Goal: Task Accomplishment & Management: Complete application form

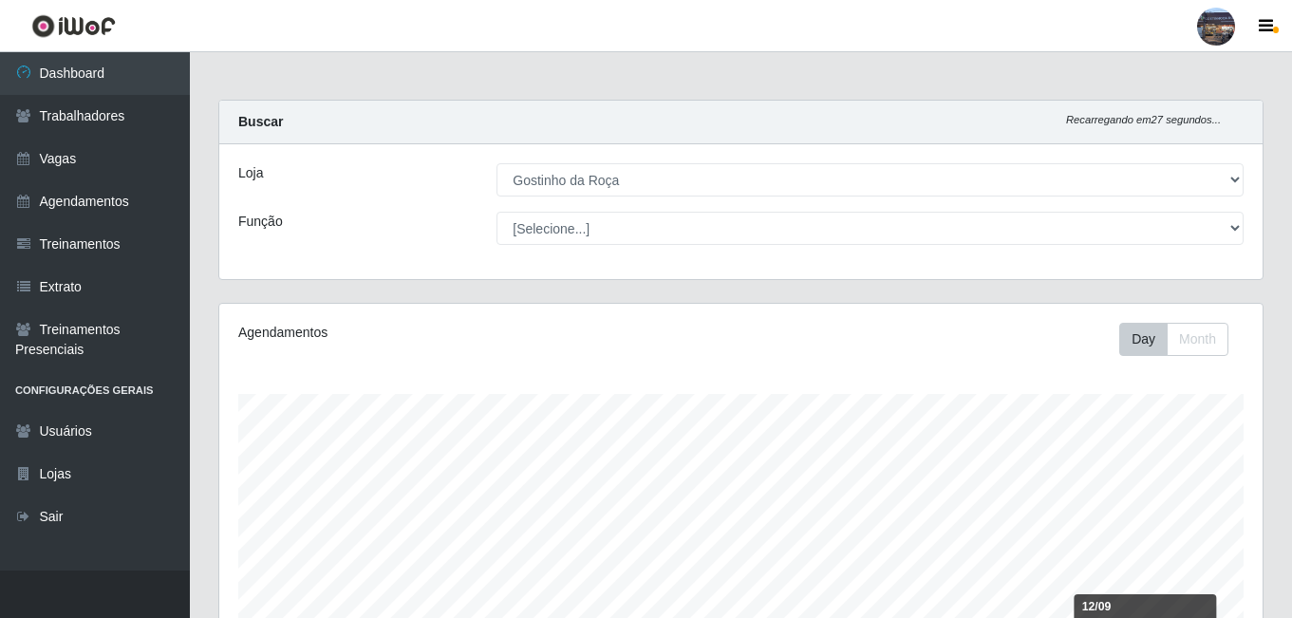
select select "303"
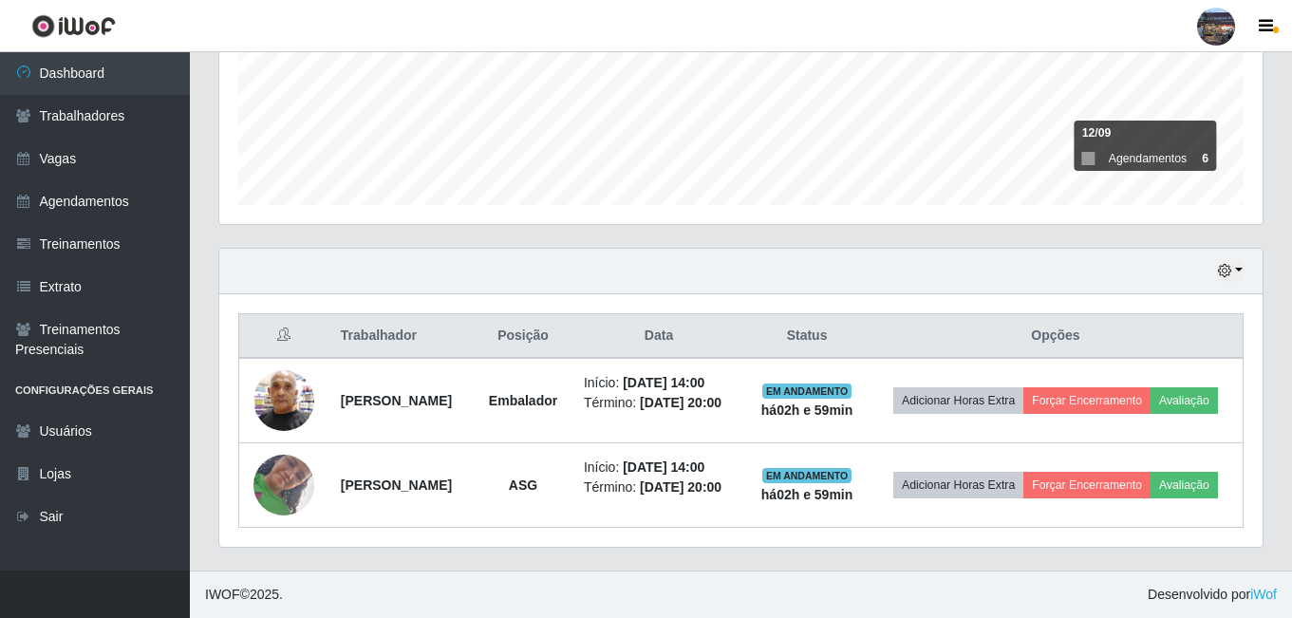
scroll to position [394, 1043]
click at [102, 170] on link "Vagas" at bounding box center [95, 159] width 190 height 43
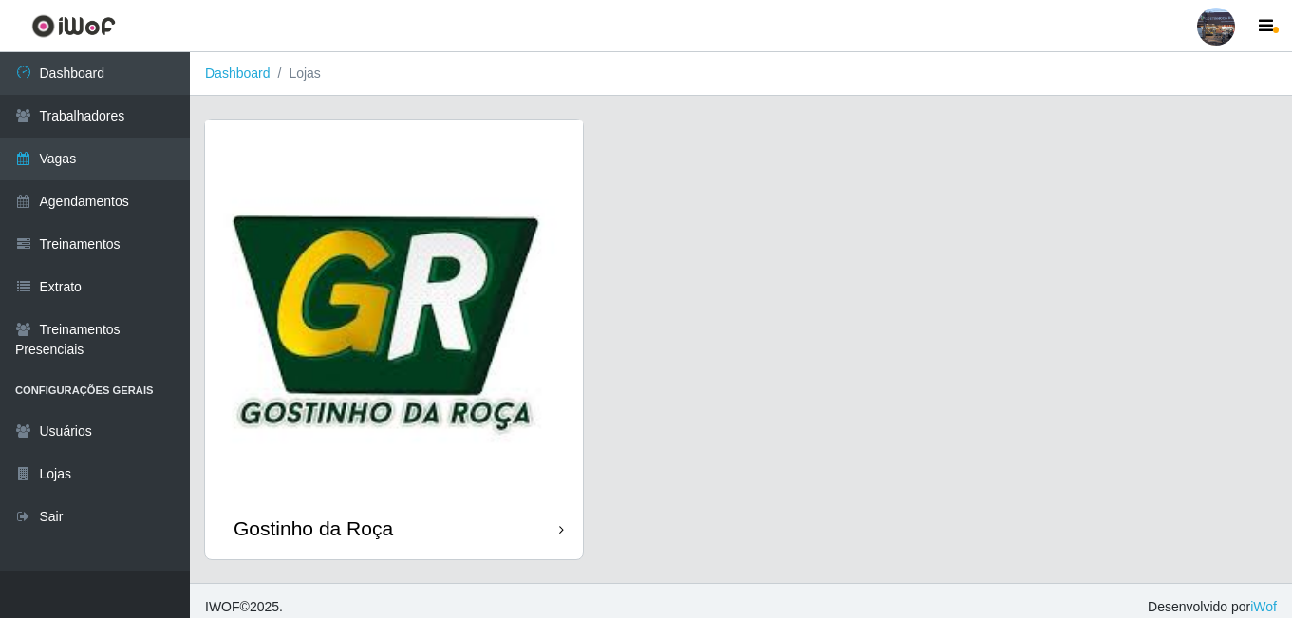
click at [329, 321] on img at bounding box center [394, 309] width 378 height 378
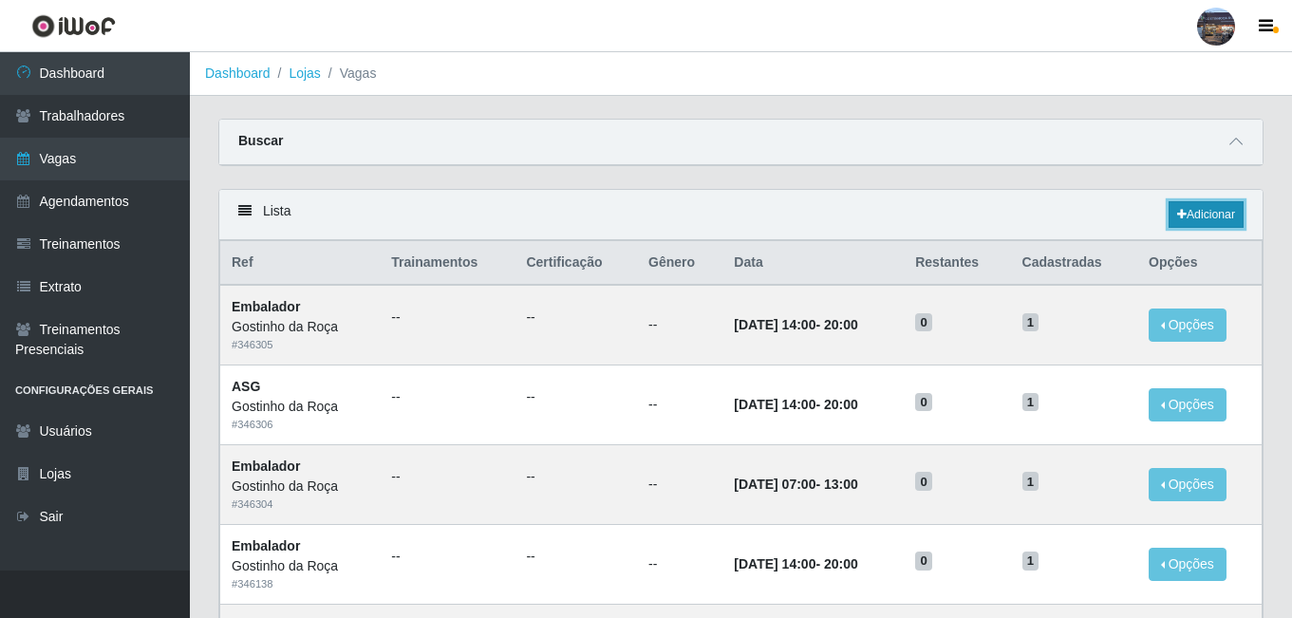
click at [1186, 217] on link "Adicionar" at bounding box center [1205, 214] width 75 height 27
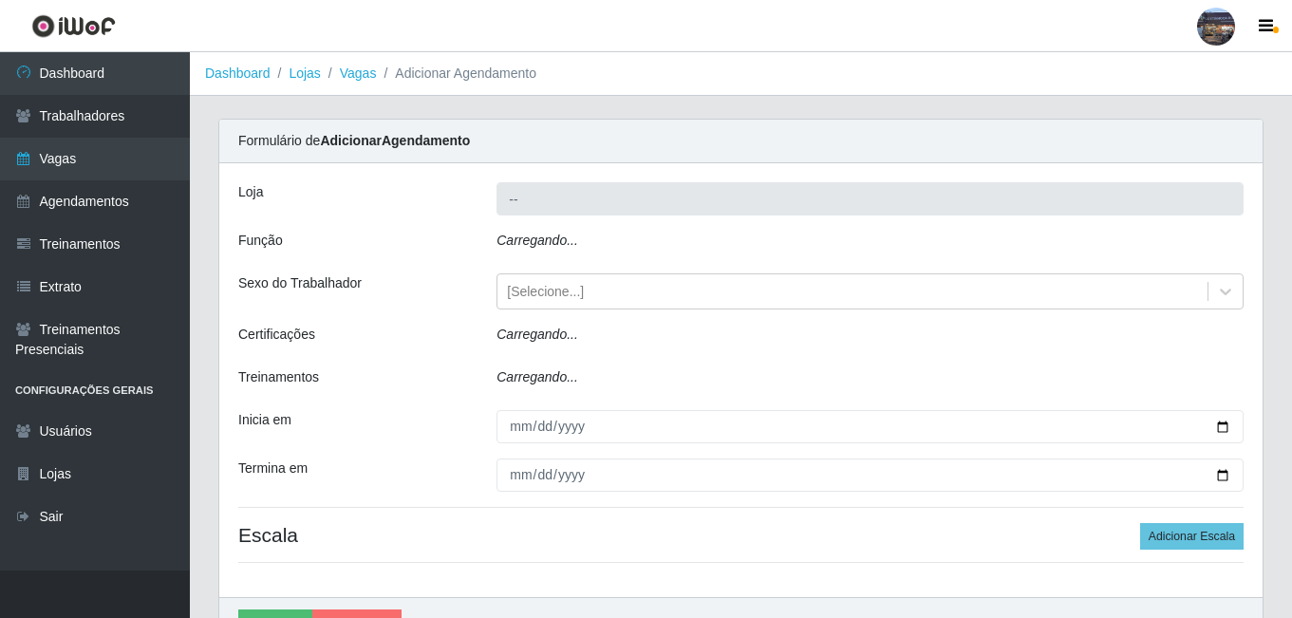
type input "Gostinho da Roça"
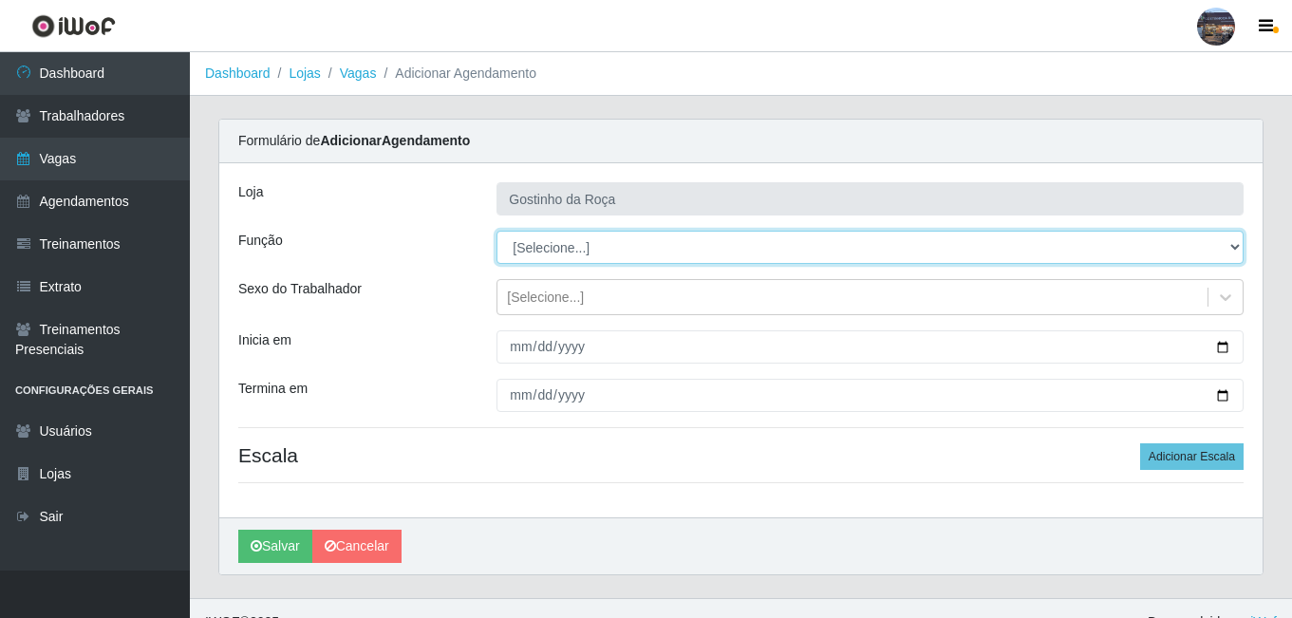
click at [564, 253] on select "[Selecione...] ASG ASG + ASG ++ Embalador Embalador + Embalador ++ Operador de …" at bounding box center [869, 247] width 747 height 33
select select "1"
click at [496, 231] on select "[Selecione...] ASG ASG + ASG ++ Embalador Embalador + Embalador ++ Operador de …" at bounding box center [869, 247] width 747 height 33
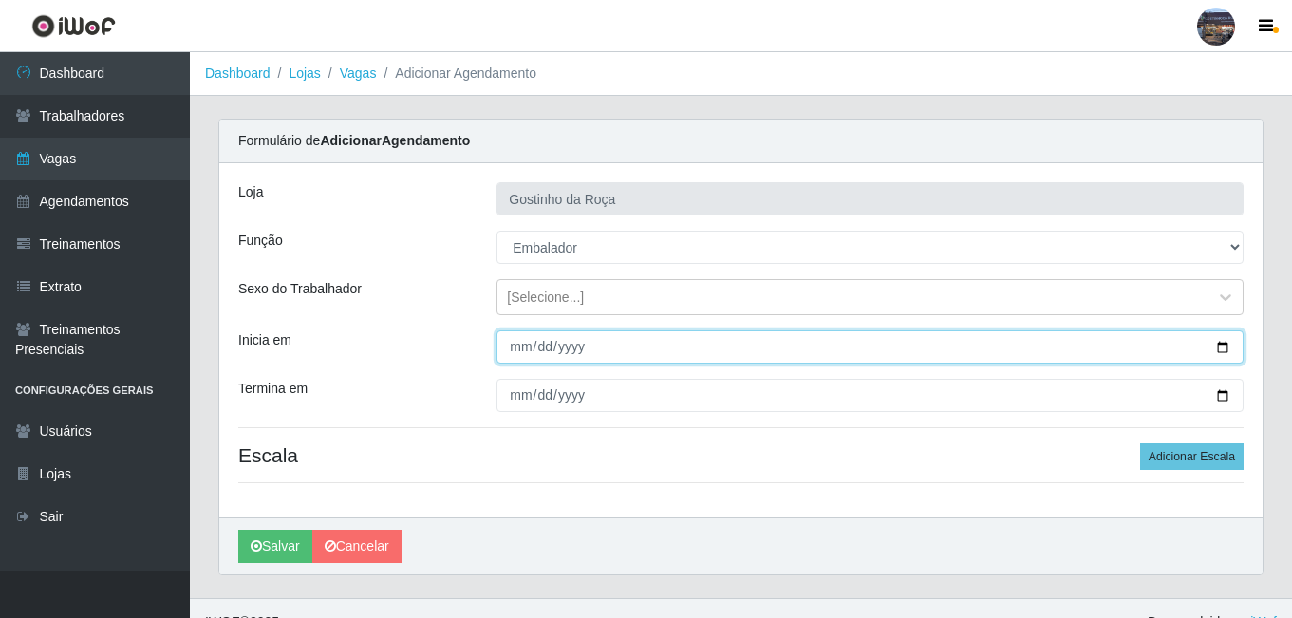
click at [1220, 349] on input "Inicia em" at bounding box center [869, 346] width 747 height 33
type input "[DATE]"
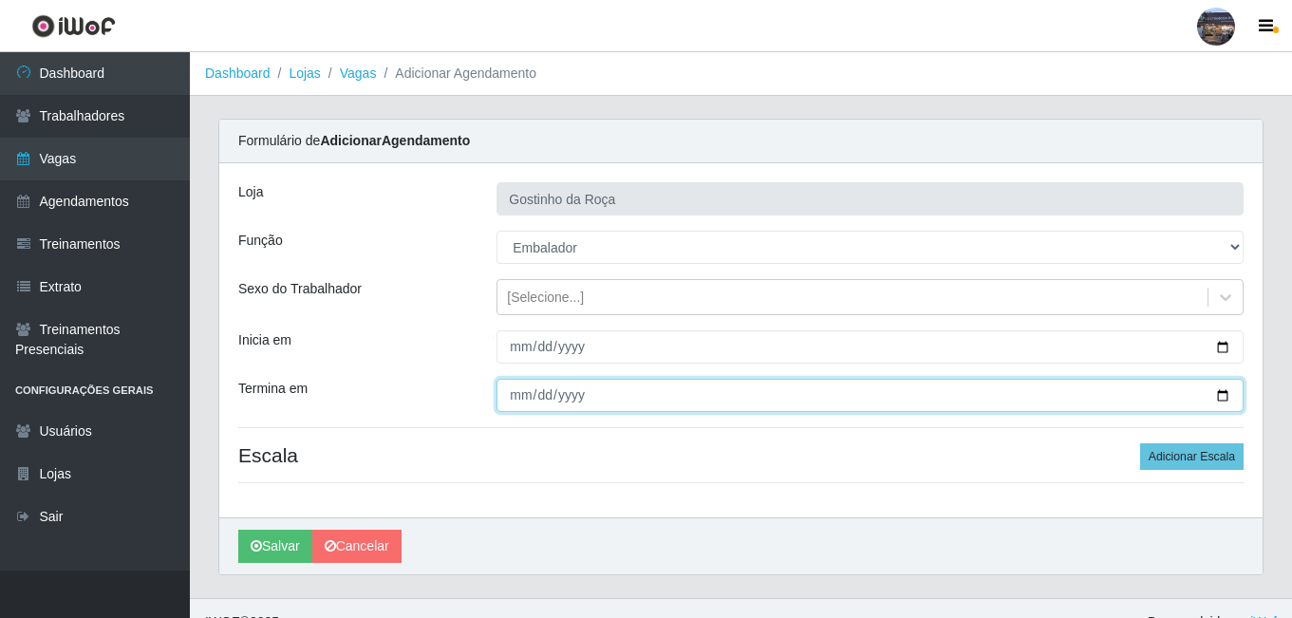
click at [1228, 401] on input "Termina em" at bounding box center [869, 395] width 747 height 33
type input "[DATE]"
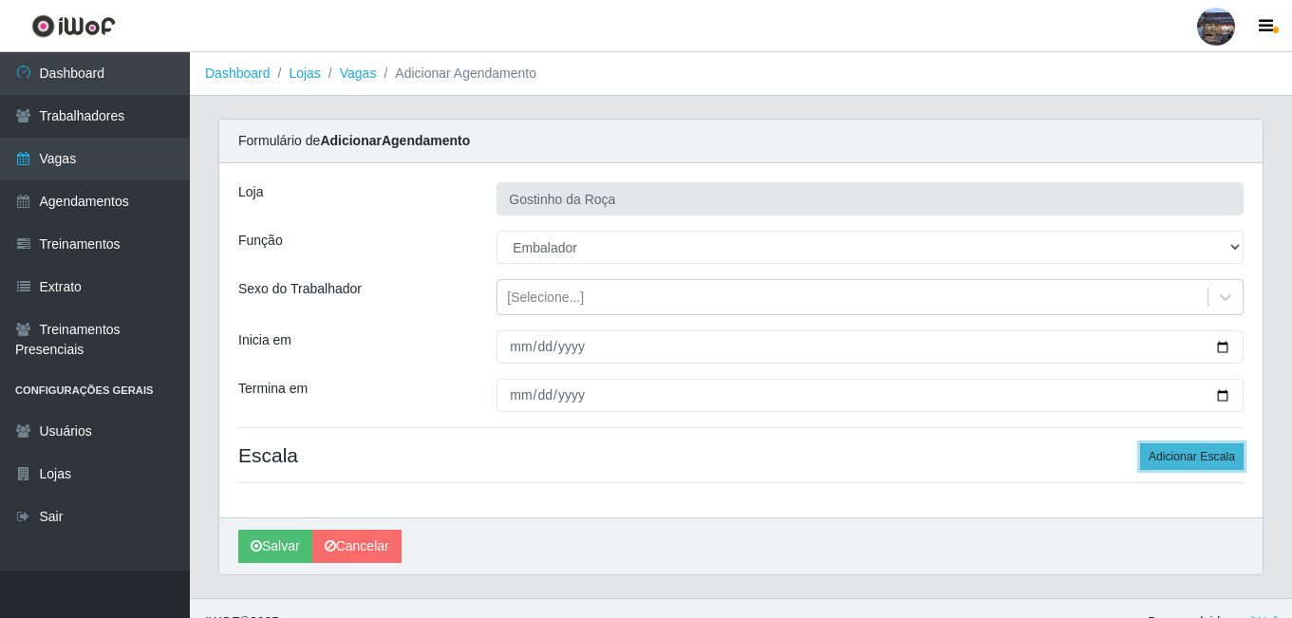
click at [1218, 463] on button "Adicionar Escala" at bounding box center [1191, 456] width 103 height 27
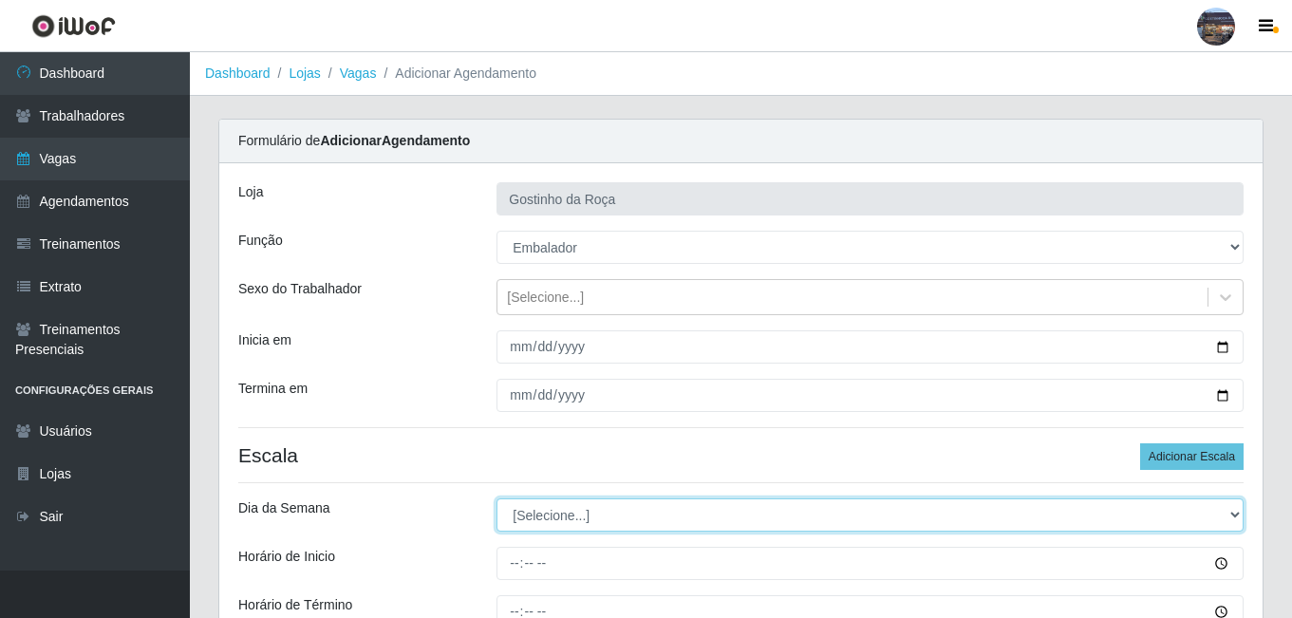
click at [611, 506] on select "[Selecione...] Segunda Terça Quarta Quinta Sexta Sábado Domingo" at bounding box center [869, 514] width 747 height 33
select select "6"
click at [496, 498] on select "[Selecione...] Segunda Terça Quarta Quinta Sexta Sábado Domingo" at bounding box center [869, 514] width 747 height 33
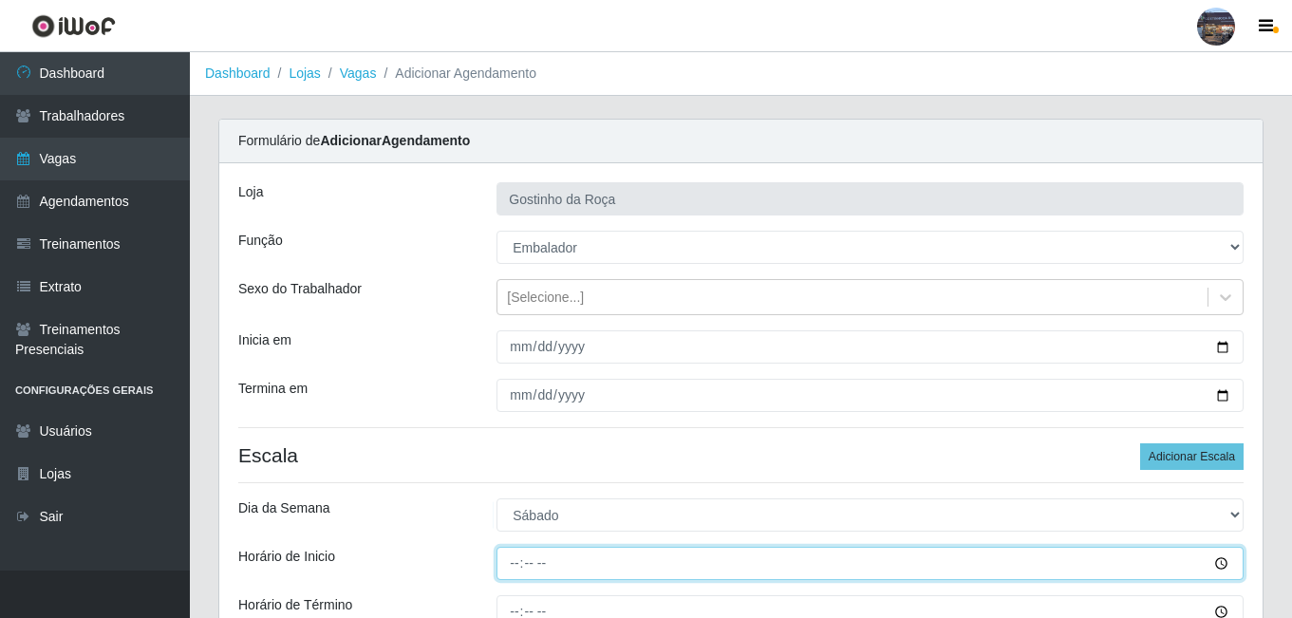
click at [515, 556] on input "Horário de Inicio" at bounding box center [869, 563] width 747 height 33
type input "07:00"
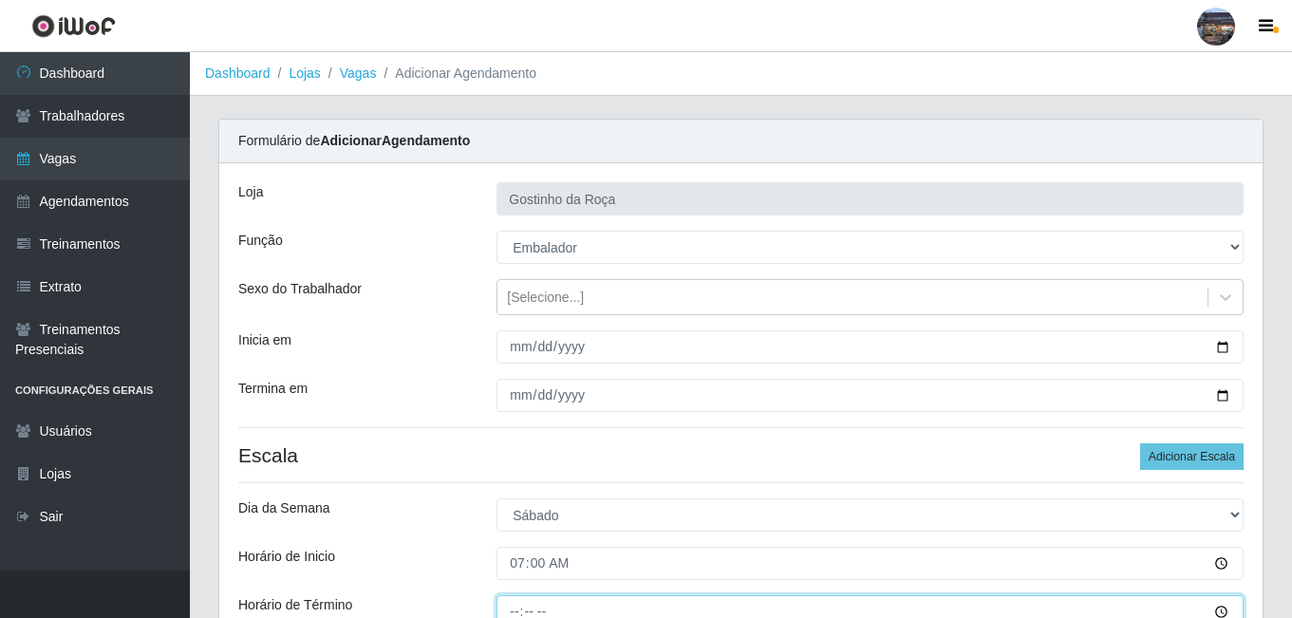
click at [517, 608] on input "Horário de Término" at bounding box center [869, 611] width 747 height 33
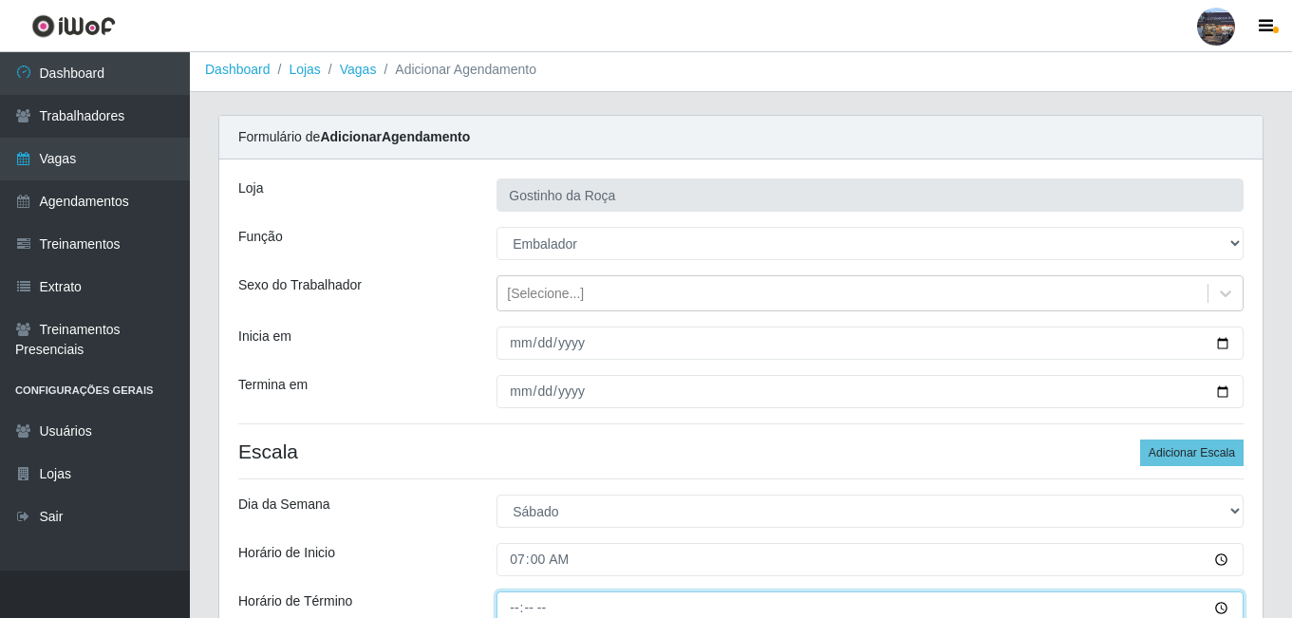
type input "13:00"
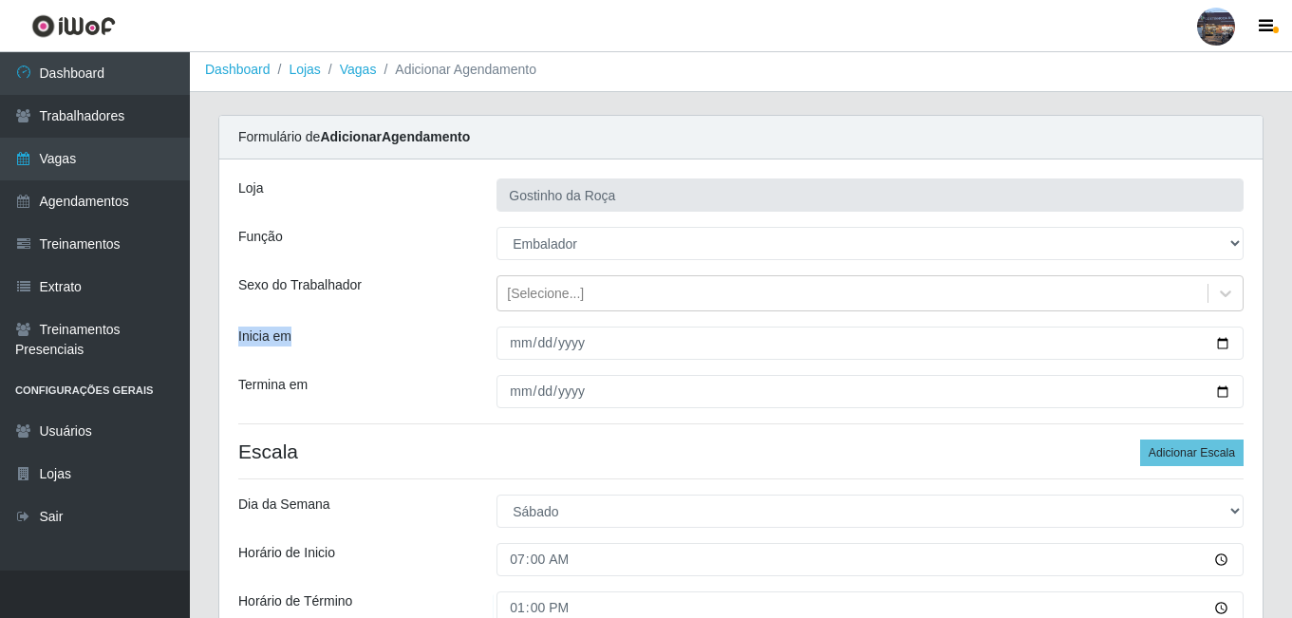
drag, startPoint x: 1291, startPoint y: 307, endPoint x: 1294, endPoint y: 347, distance: 40.0
click at [1291, 347] on html "Perfil Alterar Senha Sair Dashboard Trabalhadores Vagas Agendamentos Treinament…" at bounding box center [646, 423] width 1292 height 855
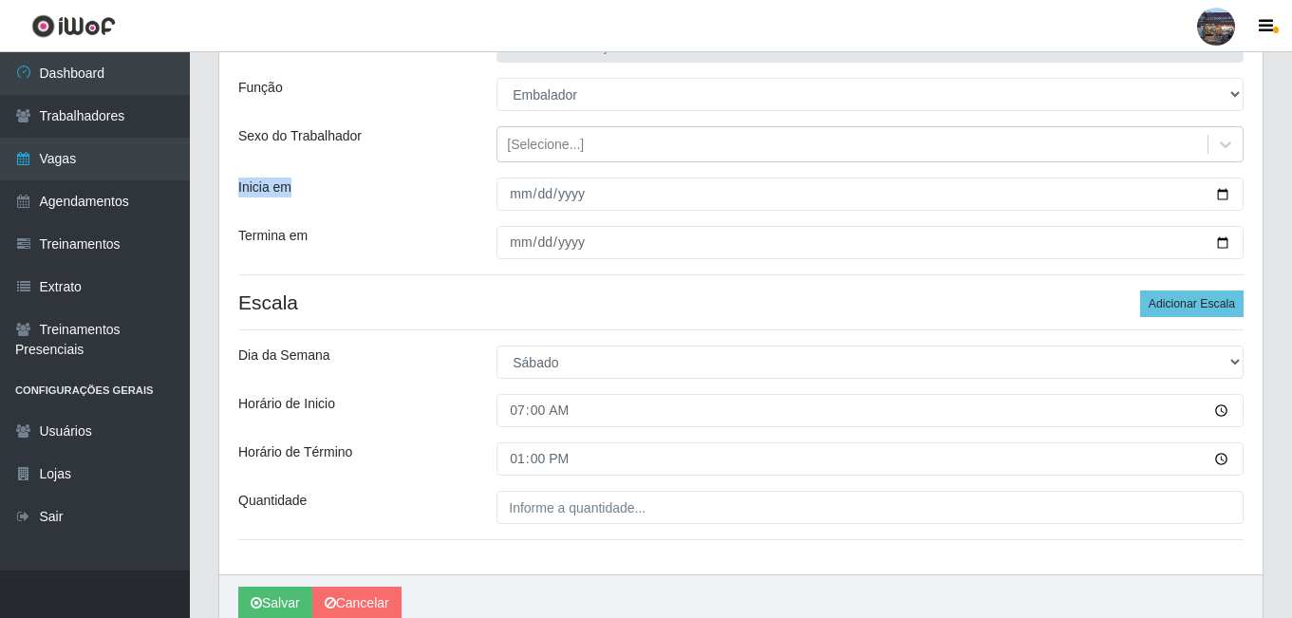
scroll to position [173, 0]
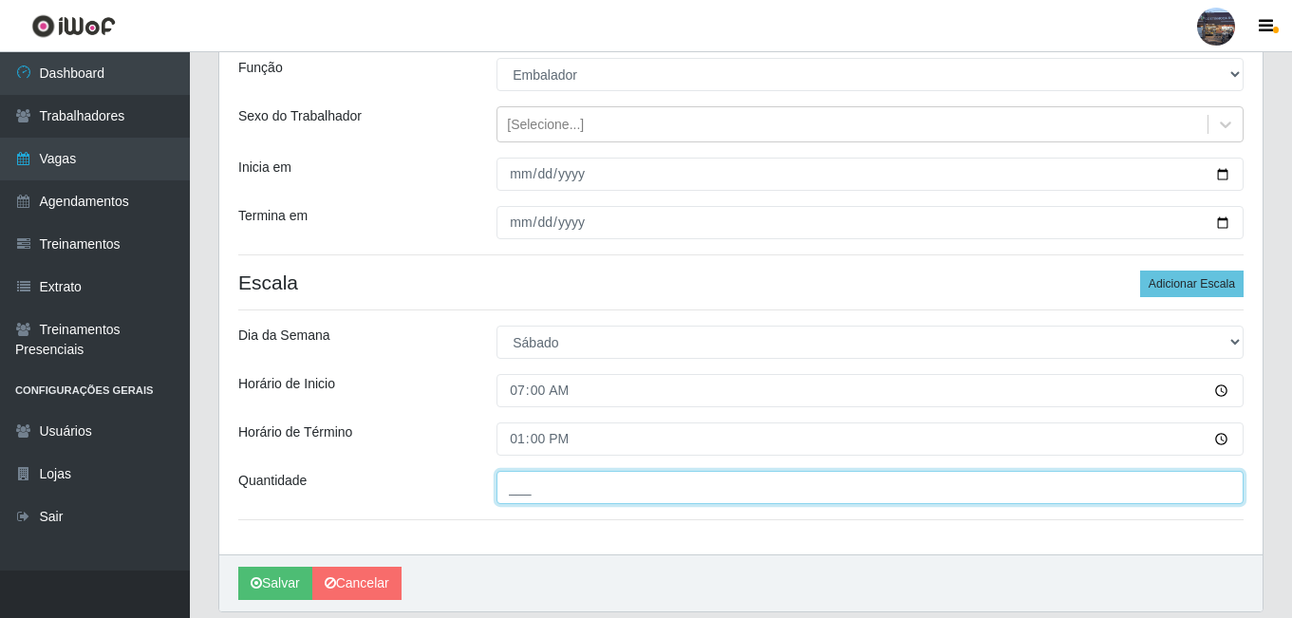
drag, startPoint x: 751, startPoint y: 493, endPoint x: 747, endPoint y: 480, distance: 12.9
click at [751, 492] on input "___" at bounding box center [869, 487] width 747 height 33
type input "1__"
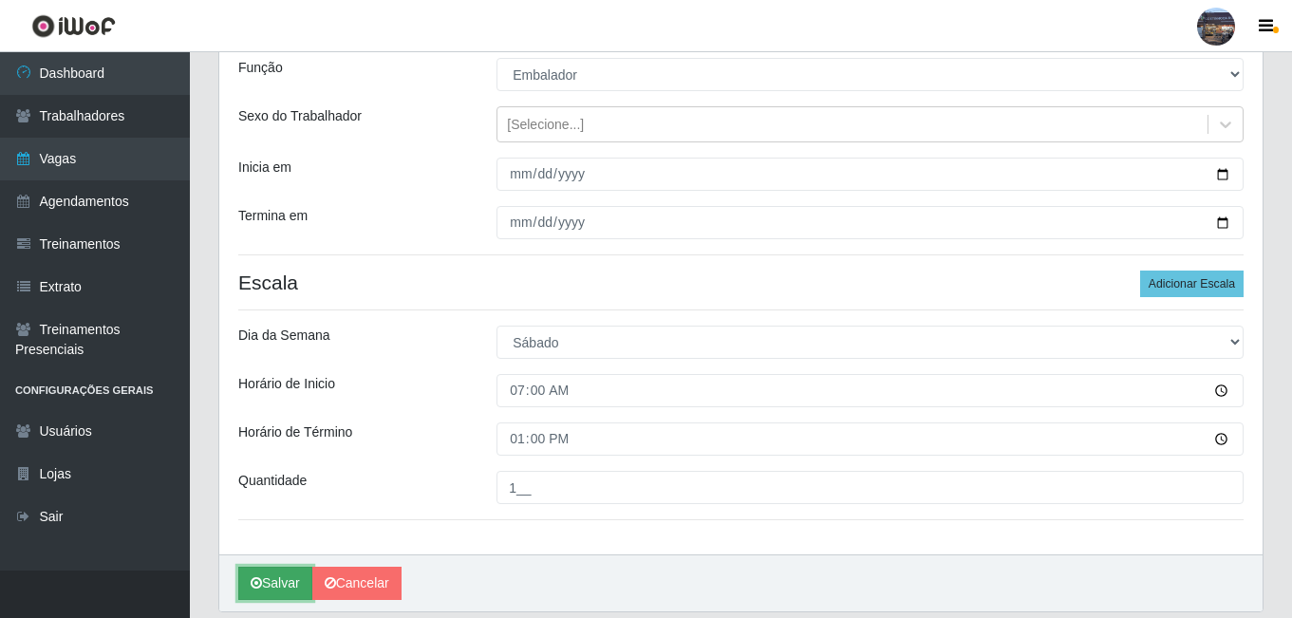
click at [254, 580] on button "Salvar" at bounding box center [275, 583] width 74 height 33
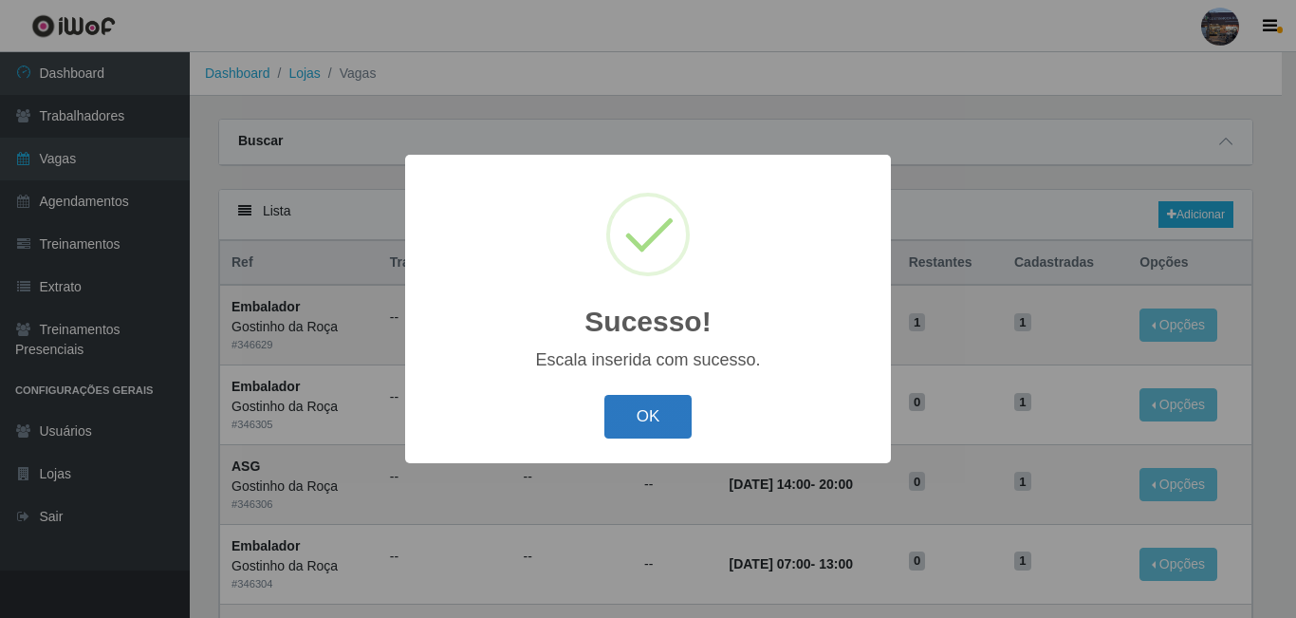
click at [636, 414] on button "OK" at bounding box center [649, 417] width 88 height 45
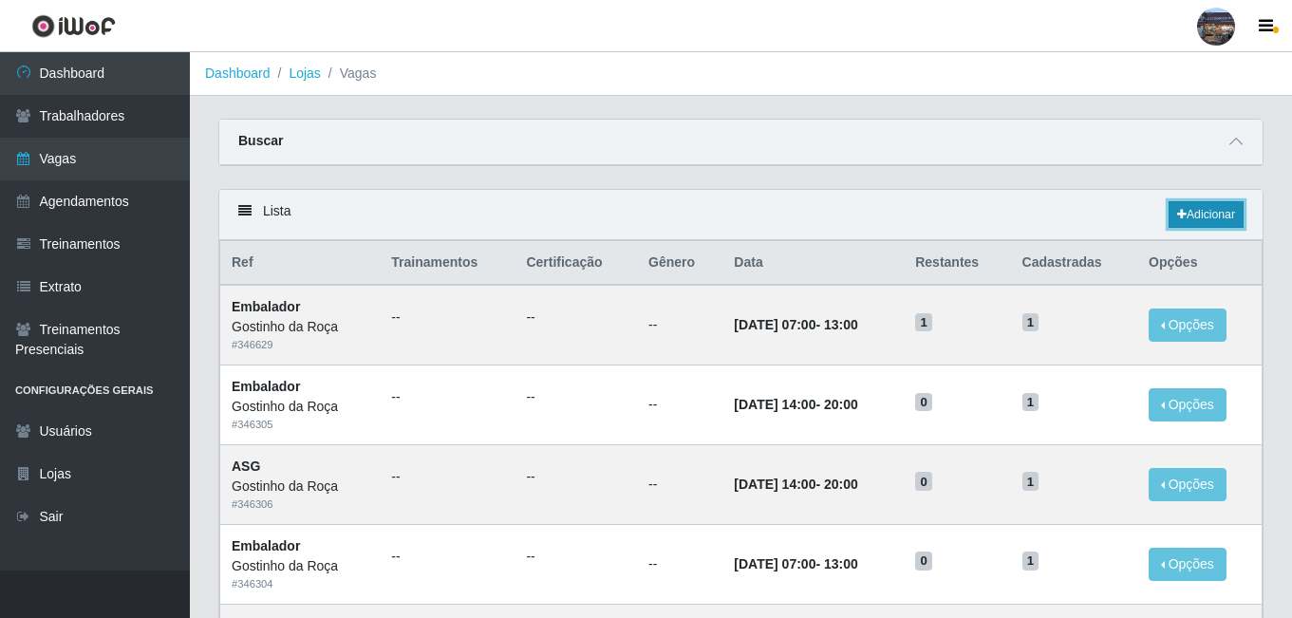
click at [1177, 214] on icon at bounding box center [1181, 214] width 9 height 11
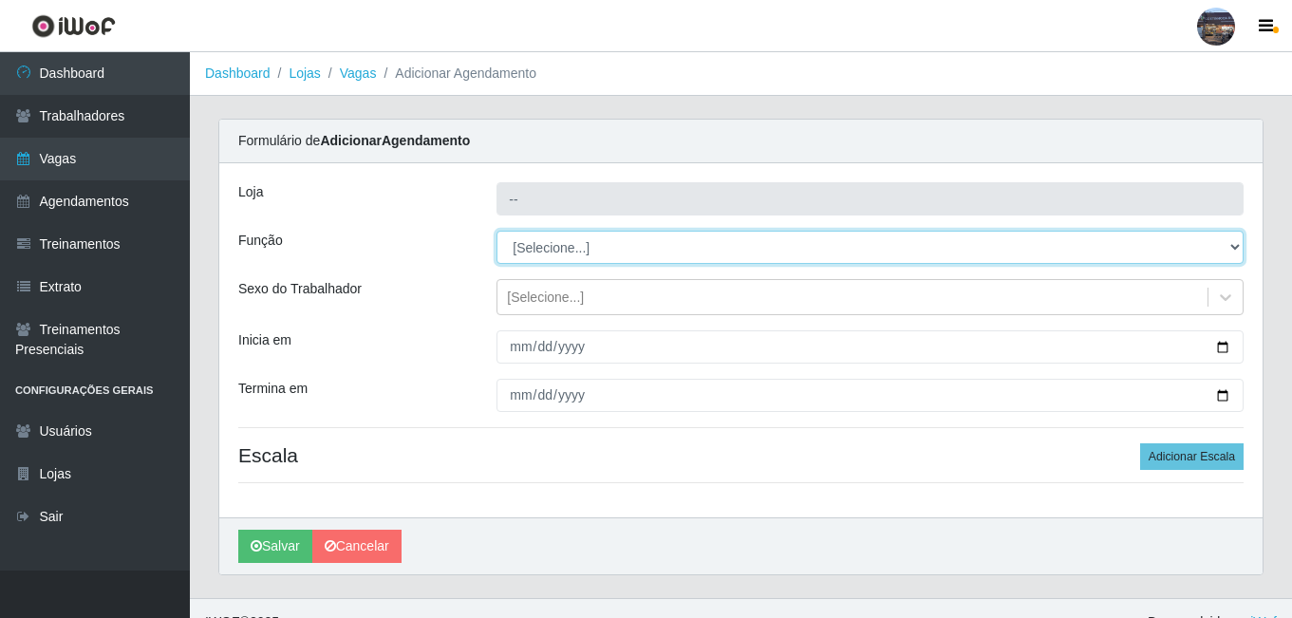
click at [552, 251] on select "[Selecione...] ASG ASG + ASG ++ Embalador Embalador + Embalador ++ Operador de …" at bounding box center [869, 247] width 747 height 33
select select "1"
click at [496, 231] on select "[Selecione...] ASG ASG + ASG ++ Embalador Embalador + Embalador ++ Operador de …" at bounding box center [869, 247] width 747 height 33
type input "Gostinho da Roça"
select select "[Selecione...]"
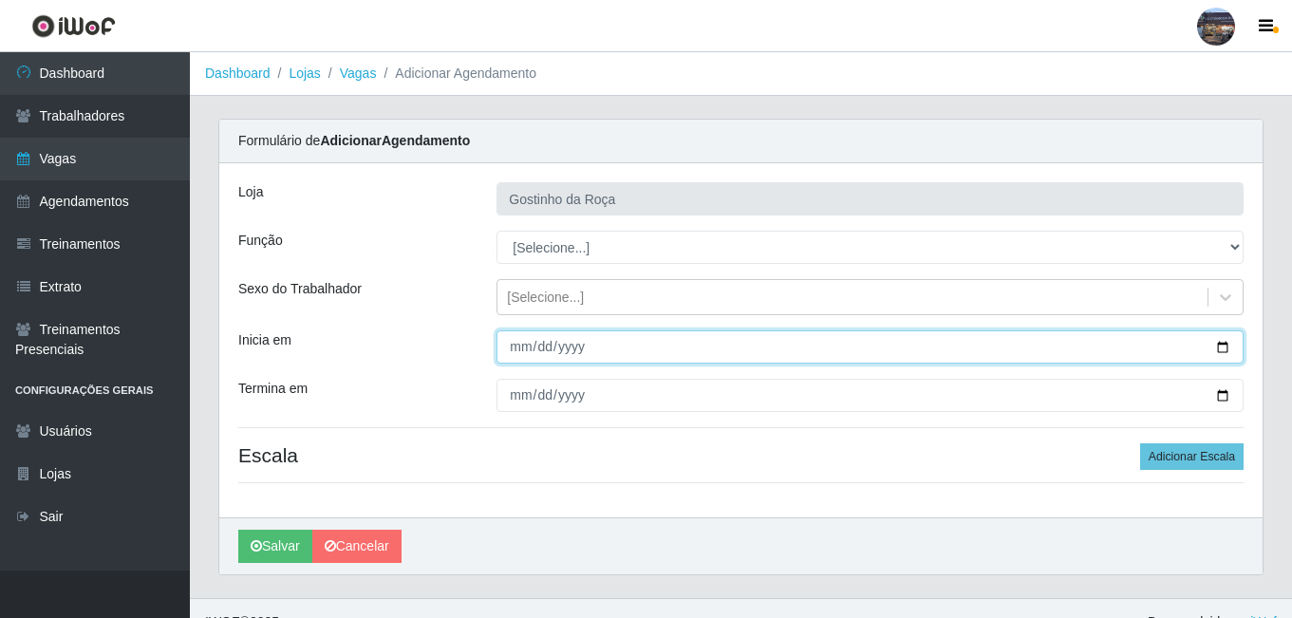
click at [519, 344] on input "Inicia em" at bounding box center [869, 346] width 747 height 33
click at [1221, 344] on input "Inicia em" at bounding box center [869, 346] width 747 height 33
type input "[DATE]"
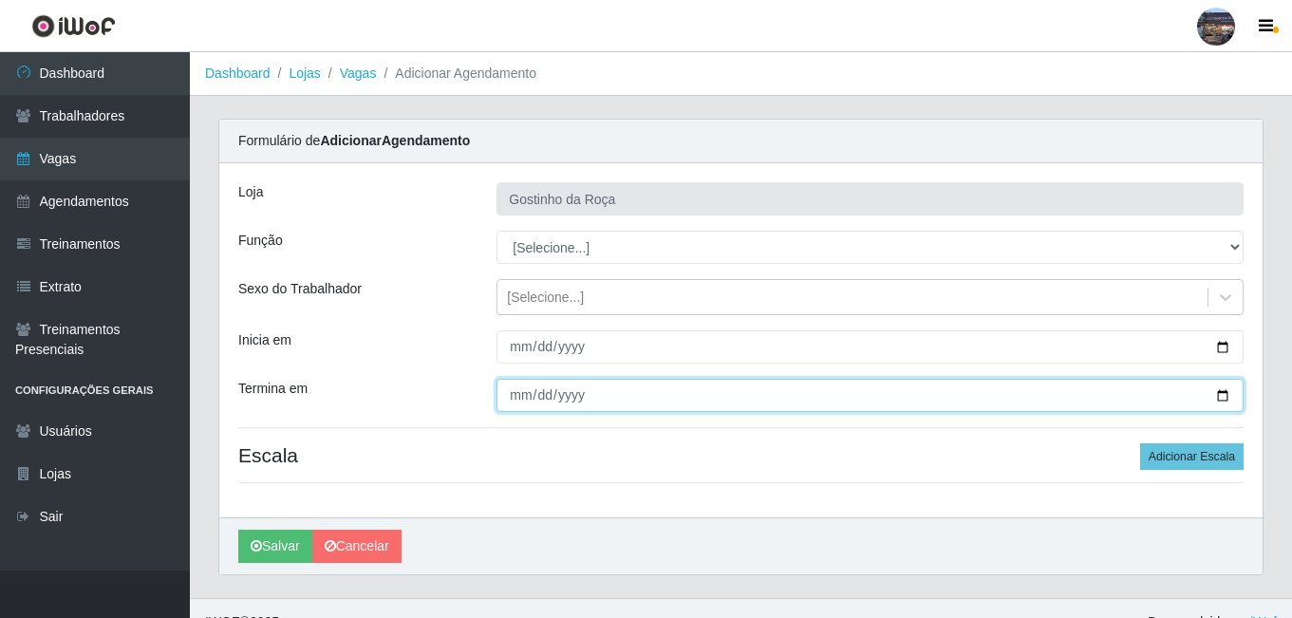
click at [1227, 390] on input "Termina em" at bounding box center [869, 395] width 747 height 33
type input "[DATE]"
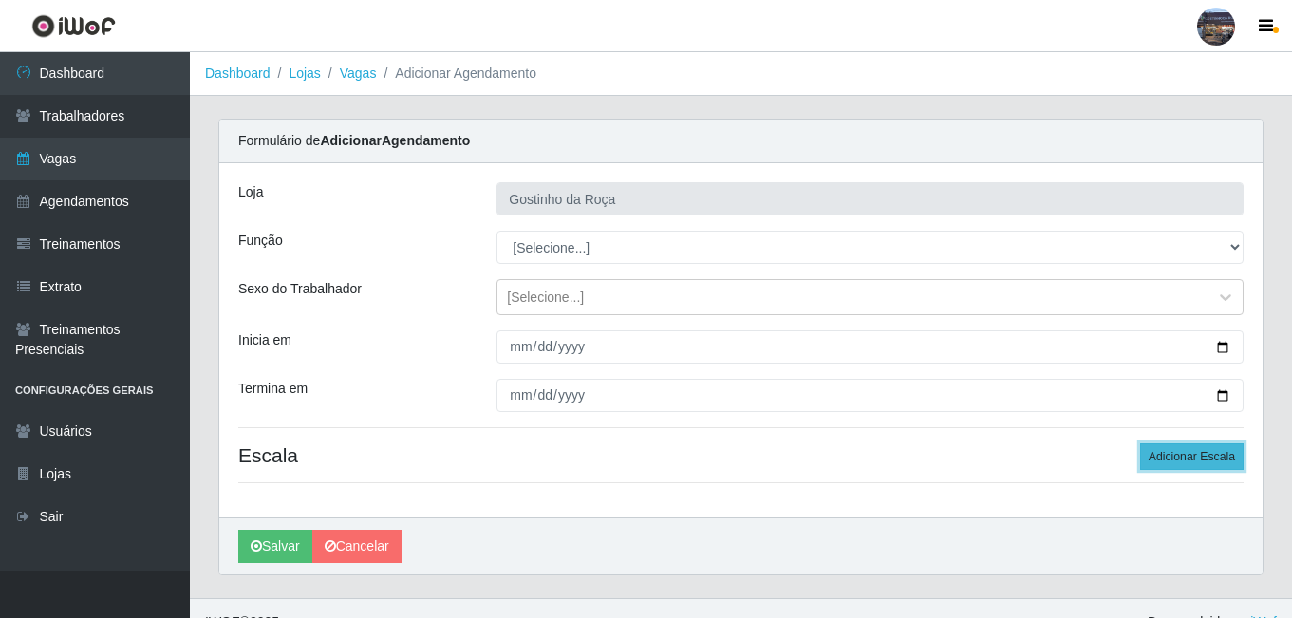
drag, startPoint x: 1195, startPoint y: 463, endPoint x: 1179, endPoint y: 460, distance: 16.4
click at [1194, 463] on button "Adicionar Escala" at bounding box center [1191, 456] width 103 height 27
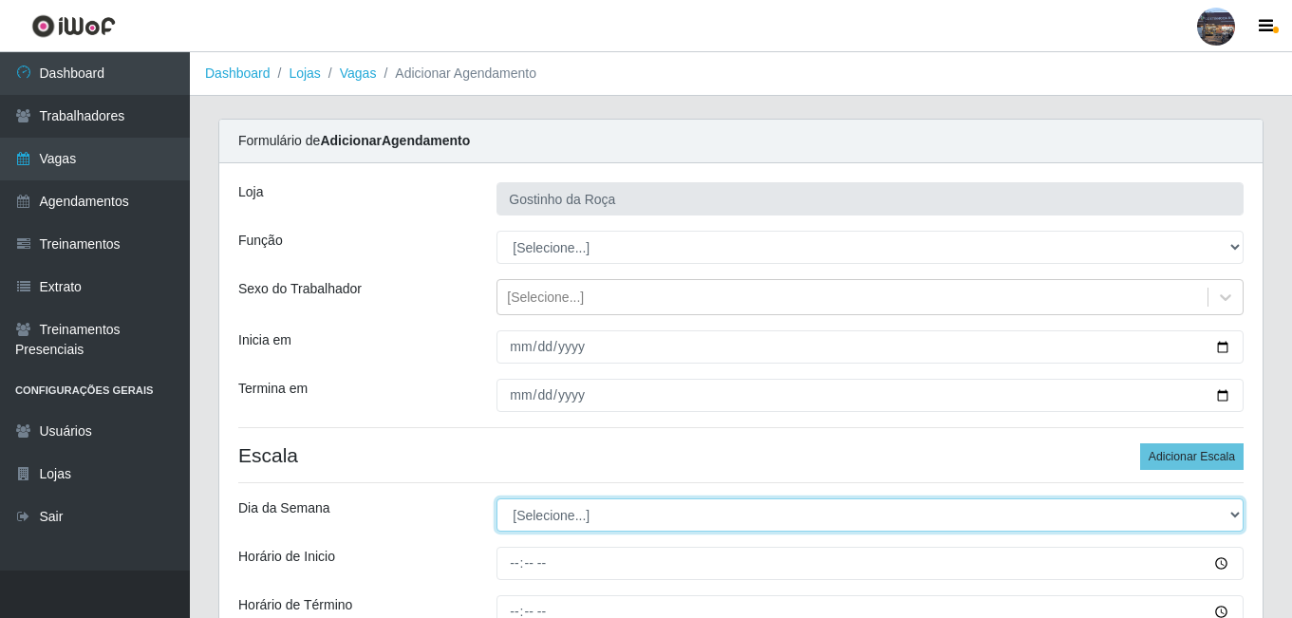
click at [558, 524] on select "[Selecione...] Segunda Terça Quarta Quinta Sexta Sábado Domingo" at bounding box center [869, 514] width 747 height 33
select select "6"
click at [496, 498] on select "[Selecione...] Segunda Terça Quarta Quinta Sexta Sábado Domingo" at bounding box center [869, 514] width 747 height 33
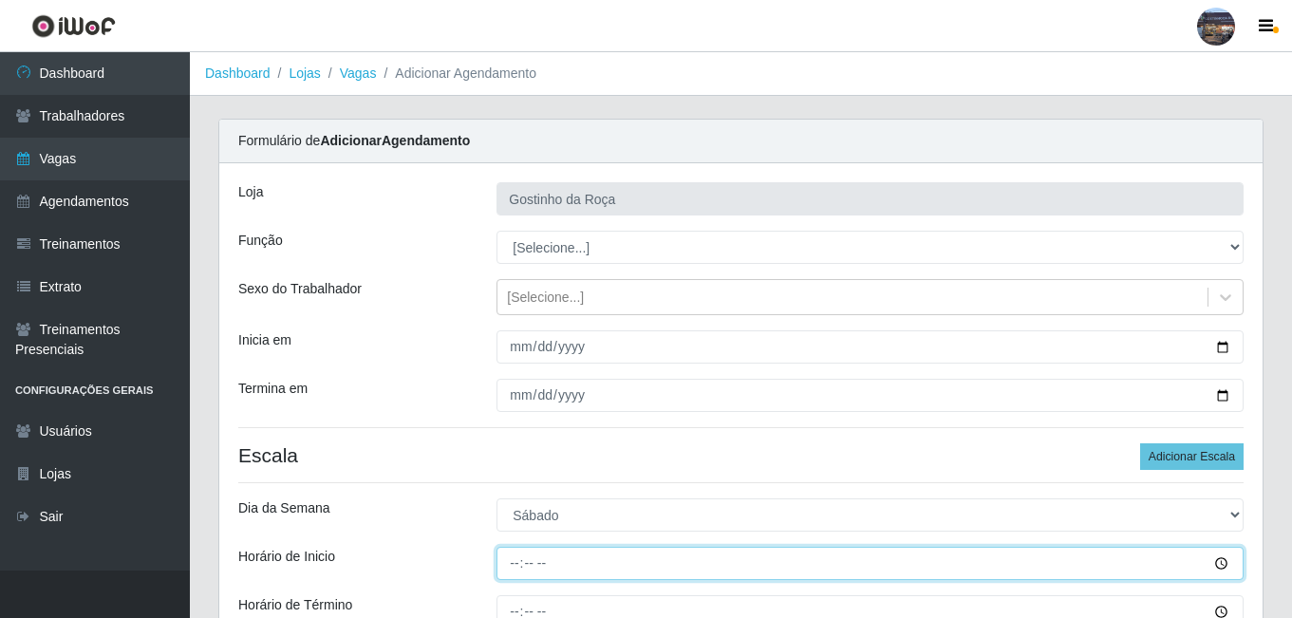
click at [514, 564] on input "Horário de Inicio" at bounding box center [869, 563] width 747 height 33
type input "14:00"
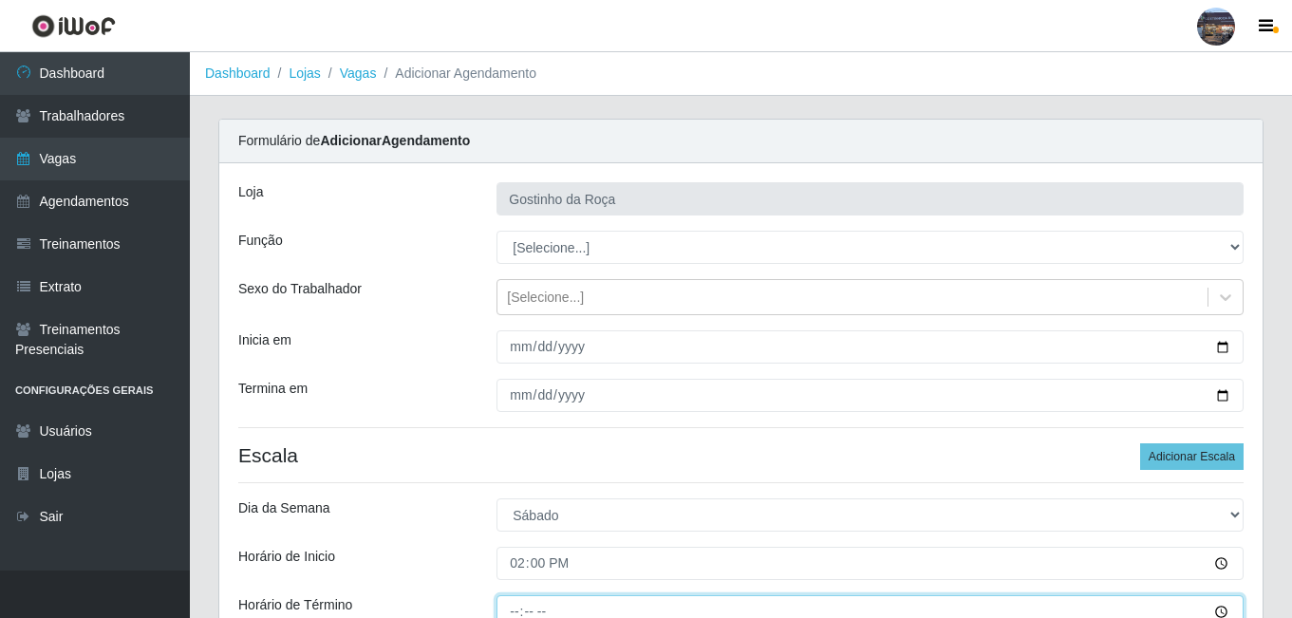
click at [512, 602] on input "Horário de Término" at bounding box center [869, 611] width 747 height 33
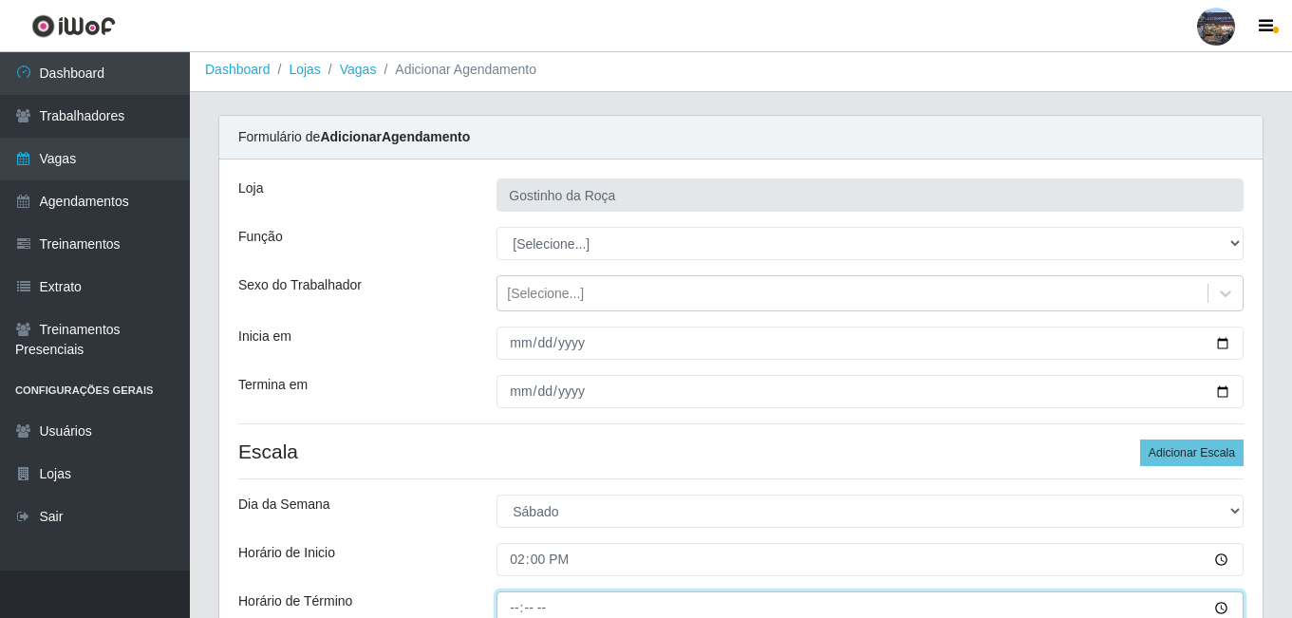
type input "20:00"
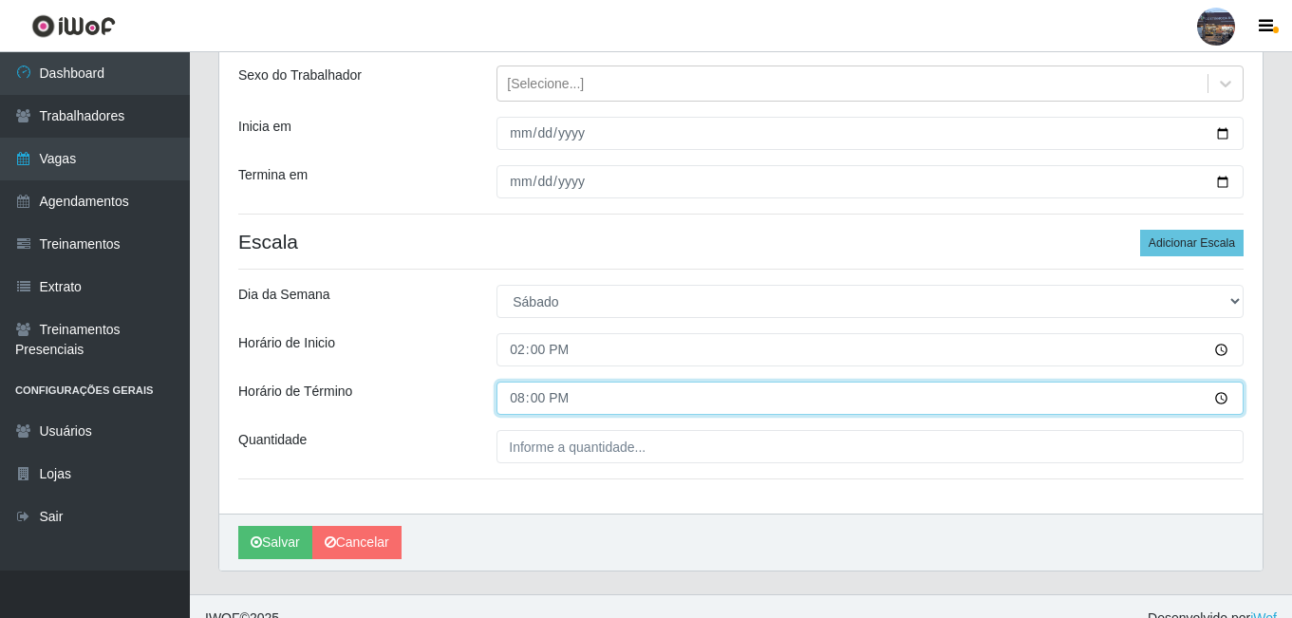
scroll to position [237, 0]
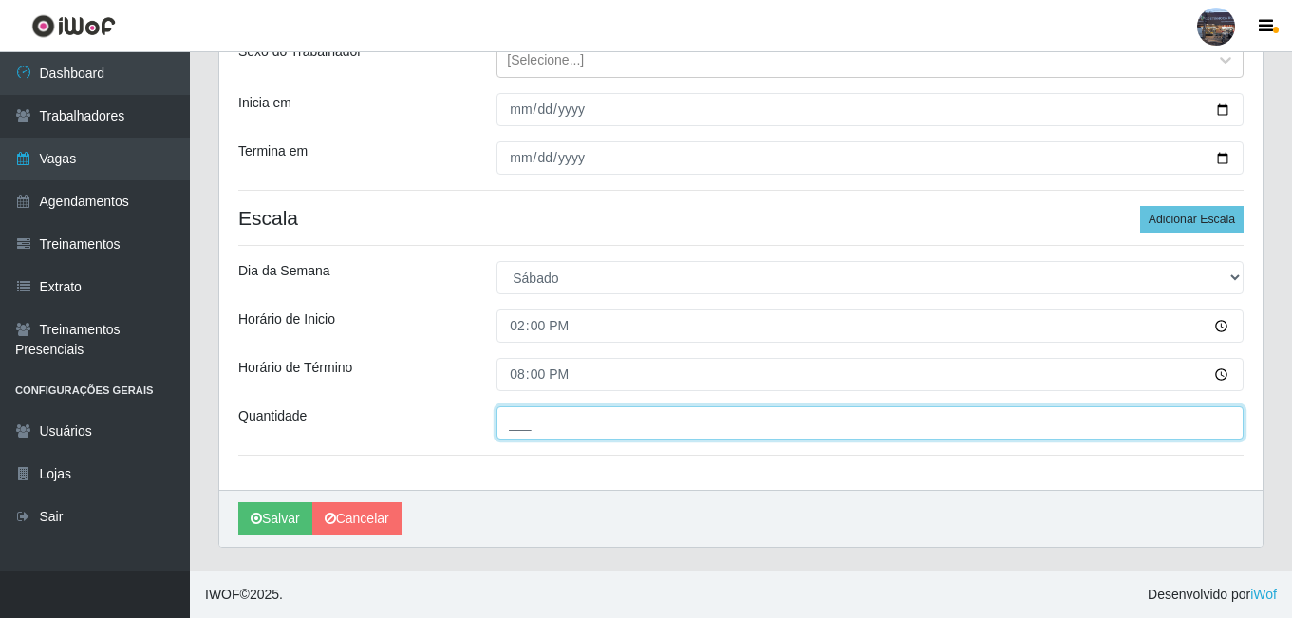
click at [617, 425] on input "___" at bounding box center [869, 422] width 747 height 33
type input "1__"
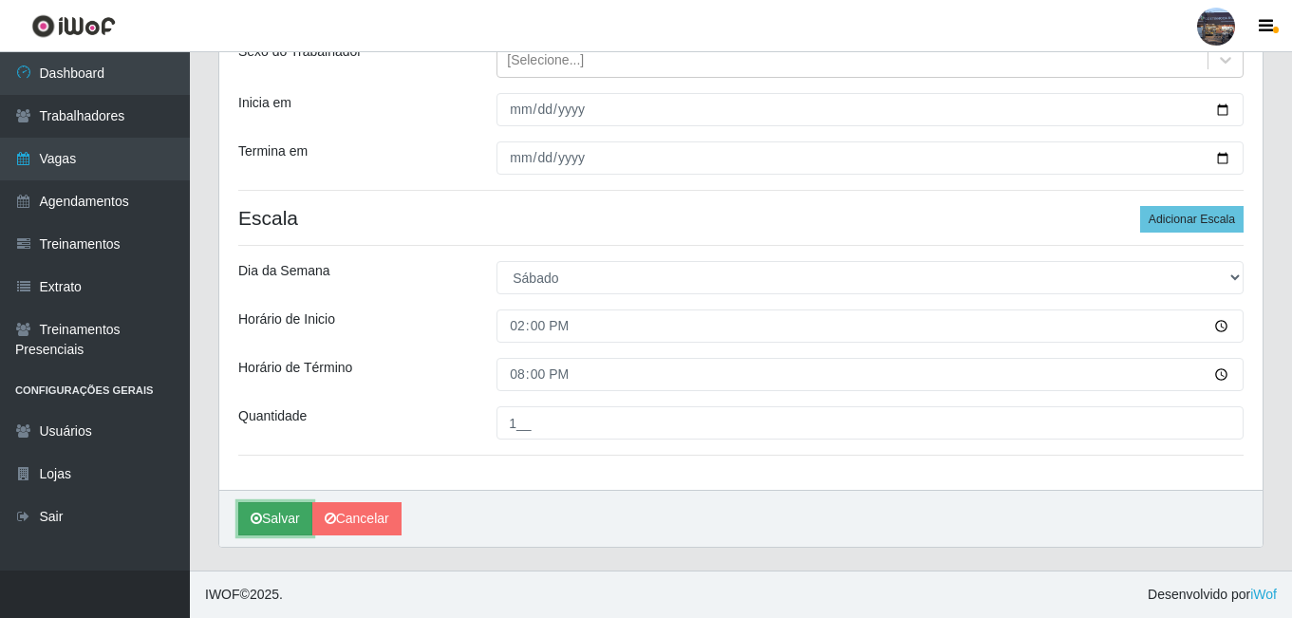
drag, startPoint x: 254, startPoint y: 512, endPoint x: 265, endPoint y: 510, distance: 10.6
click at [265, 510] on button "Salvar" at bounding box center [275, 518] width 74 height 33
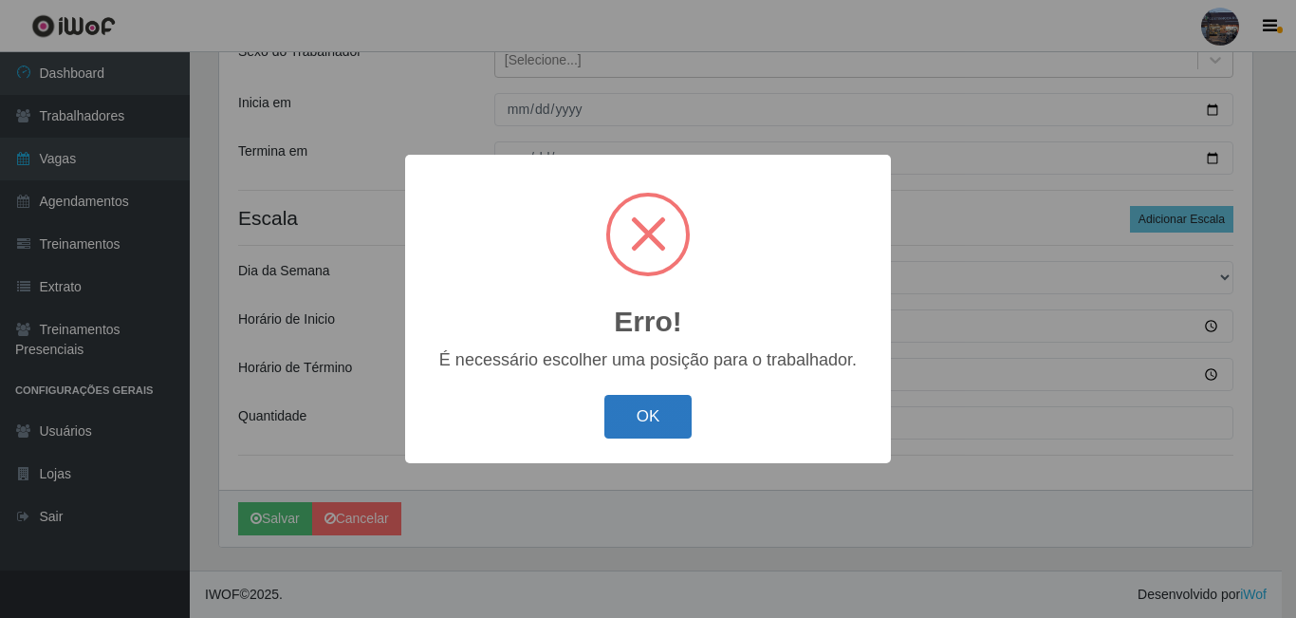
click at [660, 431] on button "OK" at bounding box center [649, 417] width 88 height 45
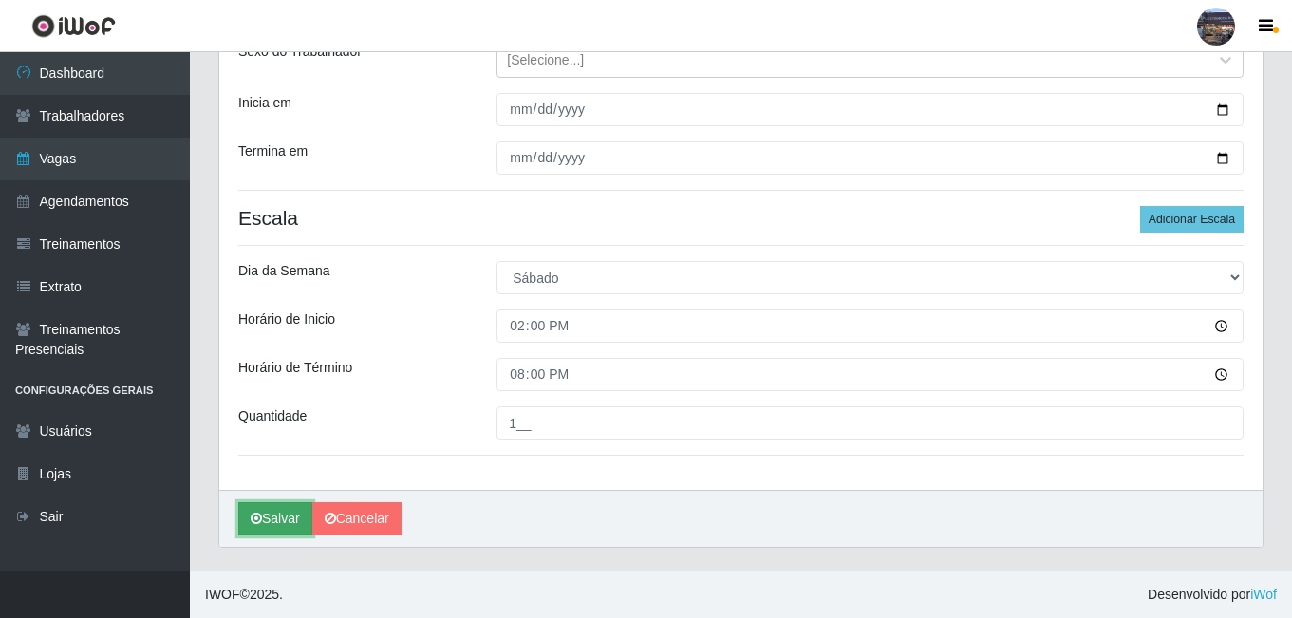
click at [284, 512] on button "Salvar" at bounding box center [275, 518] width 74 height 33
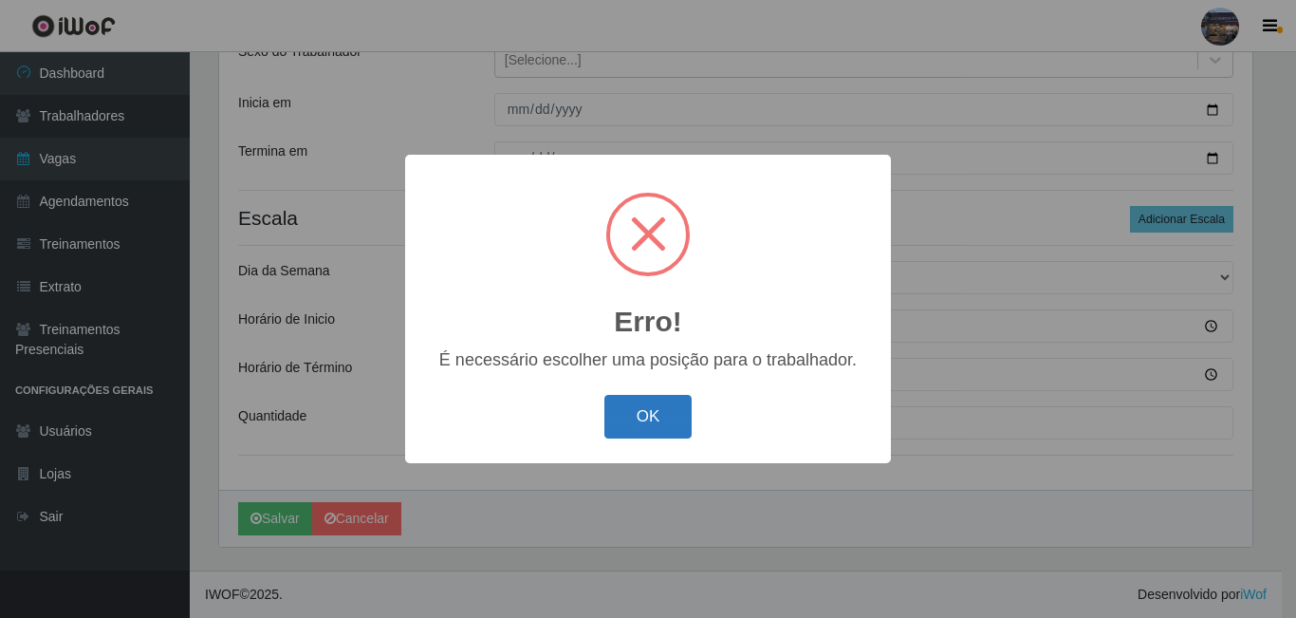
click at [630, 423] on button "OK" at bounding box center [649, 417] width 88 height 45
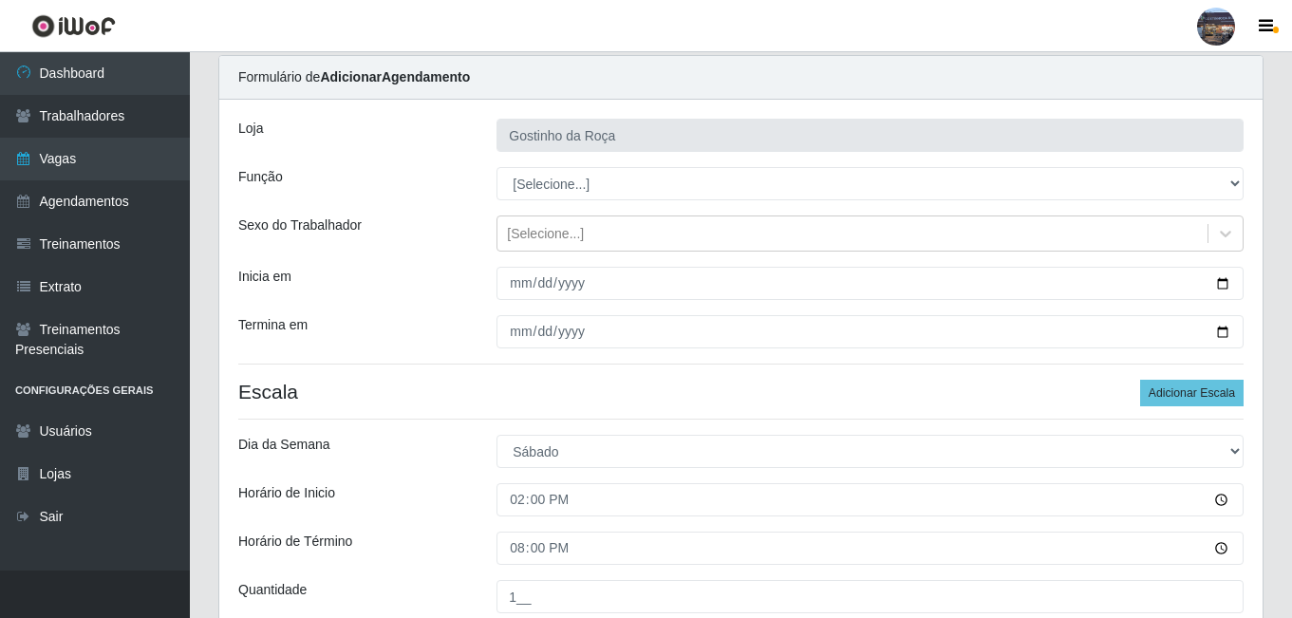
scroll to position [62, 0]
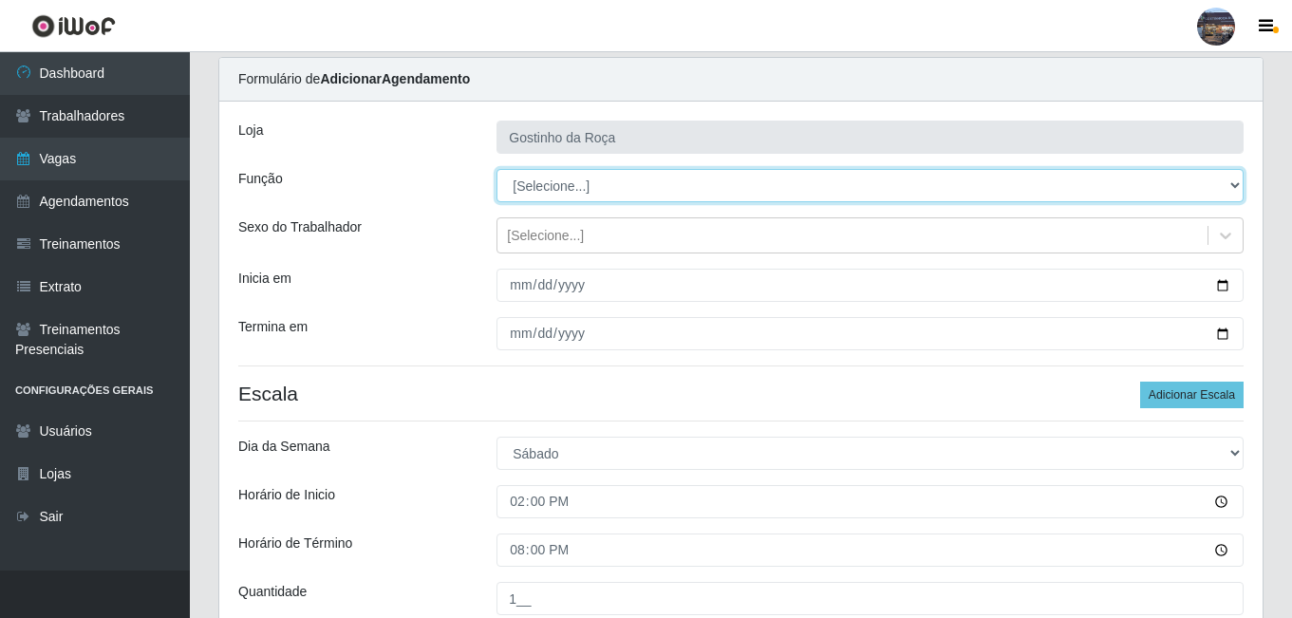
click at [572, 184] on select "[Selecione...] ASG ASG + ASG ++ Embalador Embalador + Embalador ++ Operador de …" at bounding box center [869, 185] width 747 height 33
select select "1"
click at [496, 169] on select "[Selecione...] ASG ASG + ASG ++ Embalador Embalador + Embalador ++ Operador de …" at bounding box center [869, 185] width 747 height 33
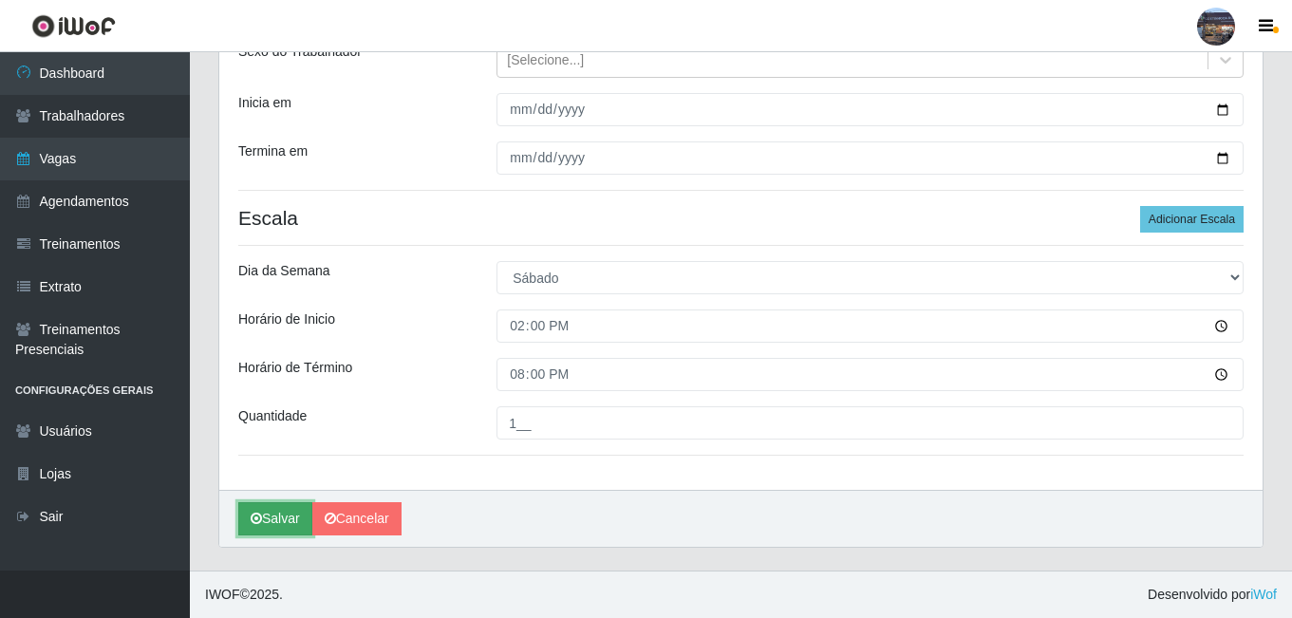
click at [288, 507] on button "Salvar" at bounding box center [275, 518] width 74 height 33
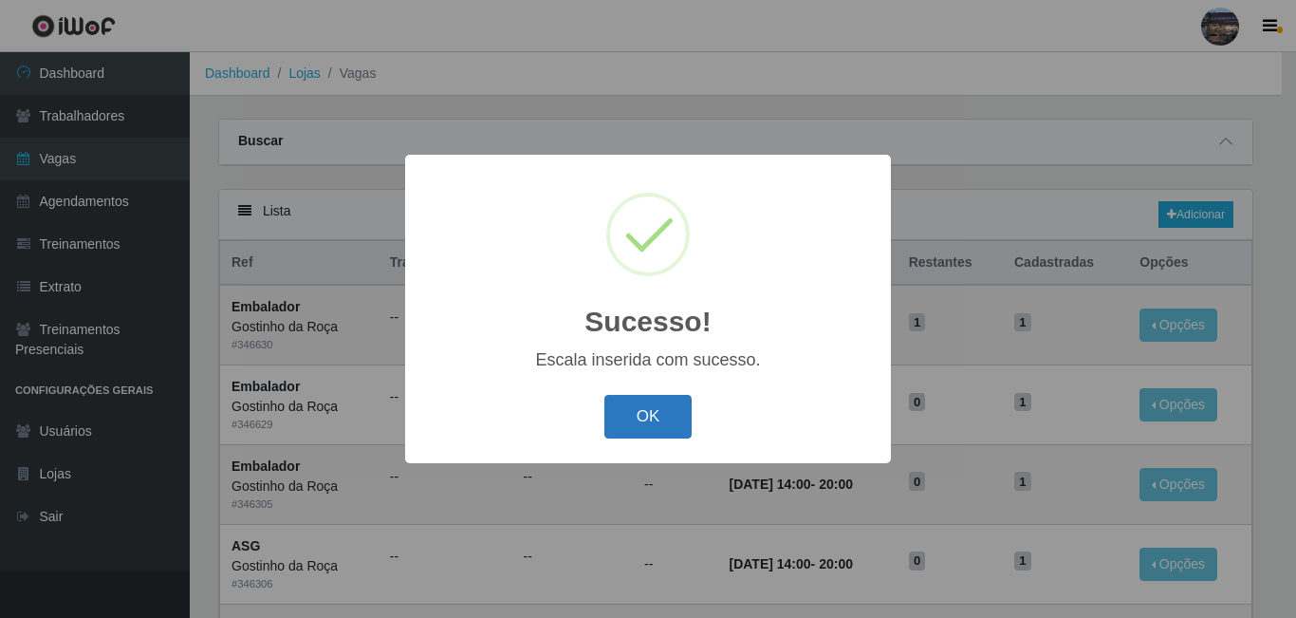
click at [631, 421] on button "OK" at bounding box center [649, 417] width 88 height 45
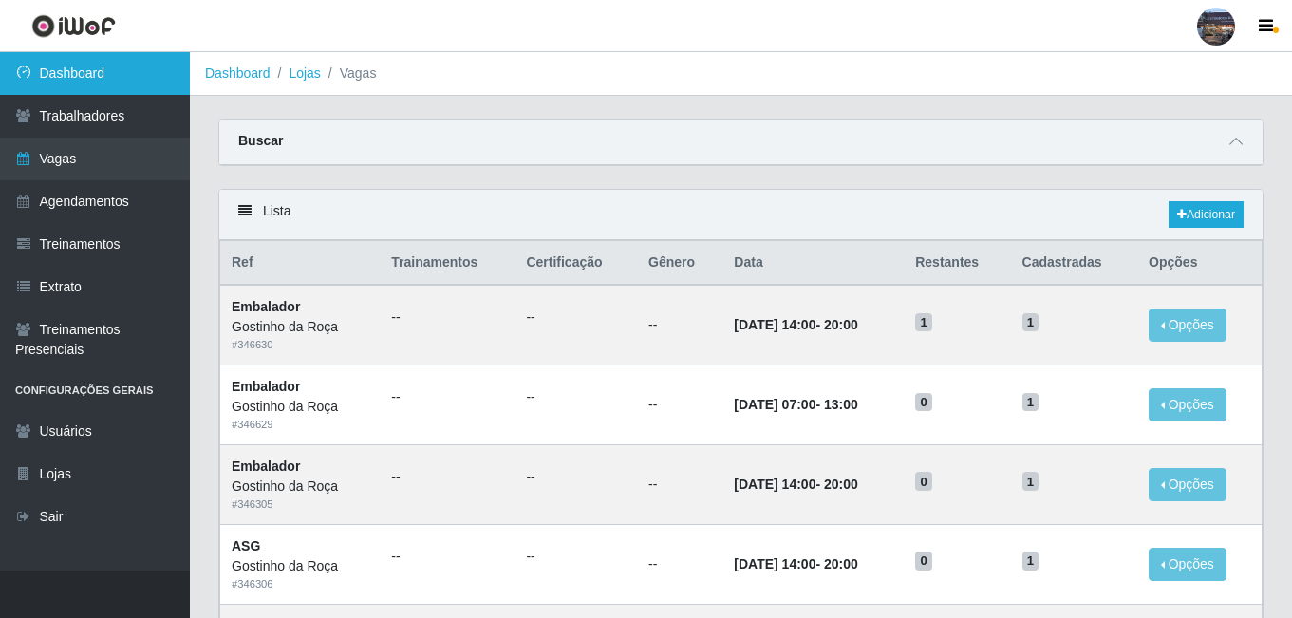
drag, startPoint x: 130, startPoint y: 71, endPoint x: 172, endPoint y: 71, distance: 41.8
click at [132, 71] on link "Dashboard" at bounding box center [95, 73] width 190 height 43
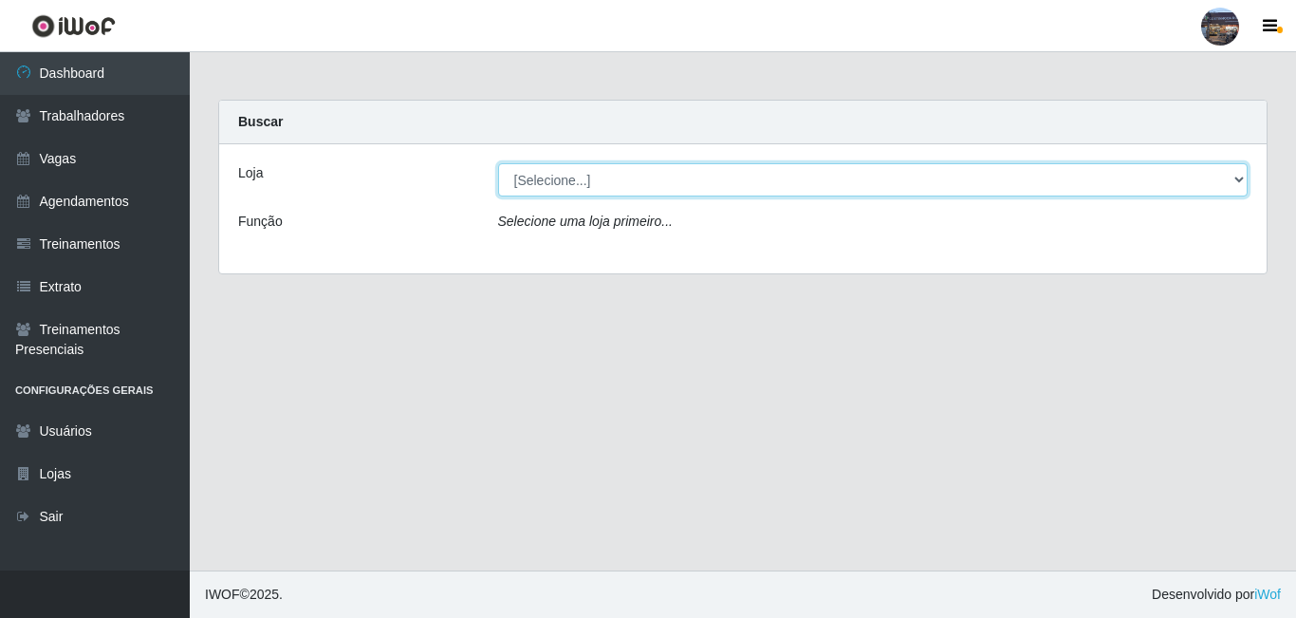
click at [547, 190] on select "[Selecione...] Gostinho da Roça" at bounding box center [873, 179] width 751 height 33
select select "303"
click at [498, 163] on select "[Selecione...] Gostinho da Roça" at bounding box center [873, 179] width 751 height 33
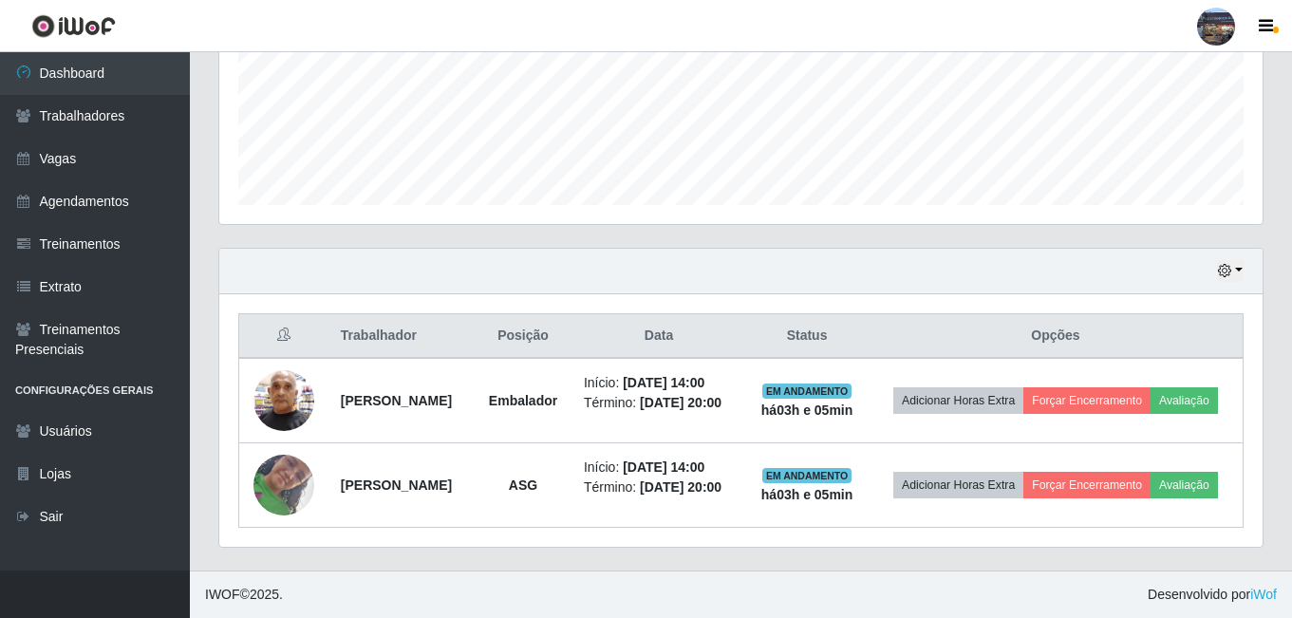
scroll to position [502, 0]
